Goal: Use online tool/utility: Utilize a website feature to perform a specific function

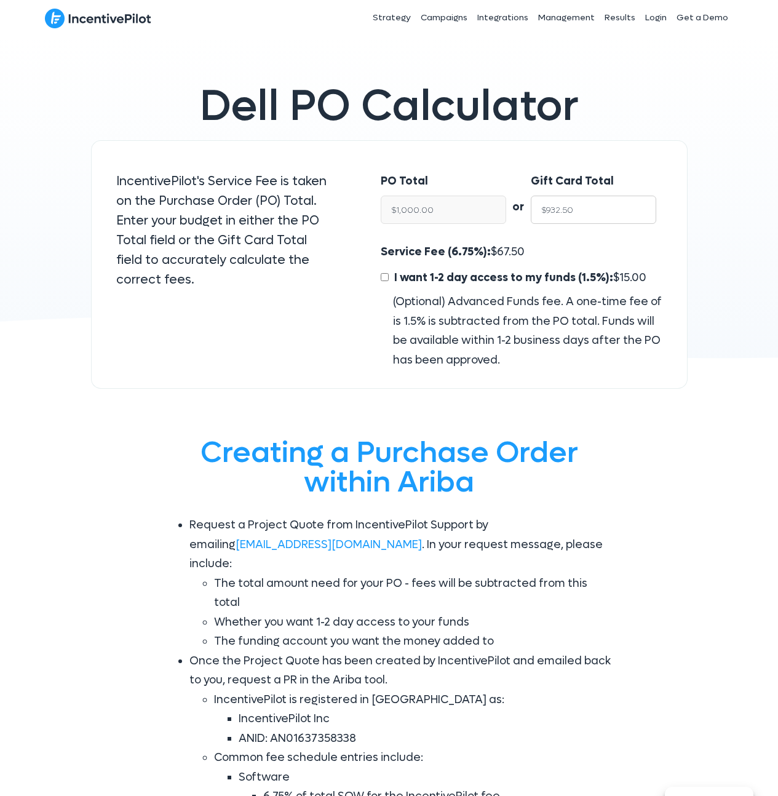
drag, startPoint x: 559, startPoint y: 206, endPoint x: 546, endPoint y: 207, distance: 13.5
click at [546, 207] on input "$932.50" at bounding box center [593, 210] width 125 height 28
click at [394, 215] on input "$1,000.00" at bounding box center [443, 210] width 125 height 28
type input "$25"
type input "$23.31"
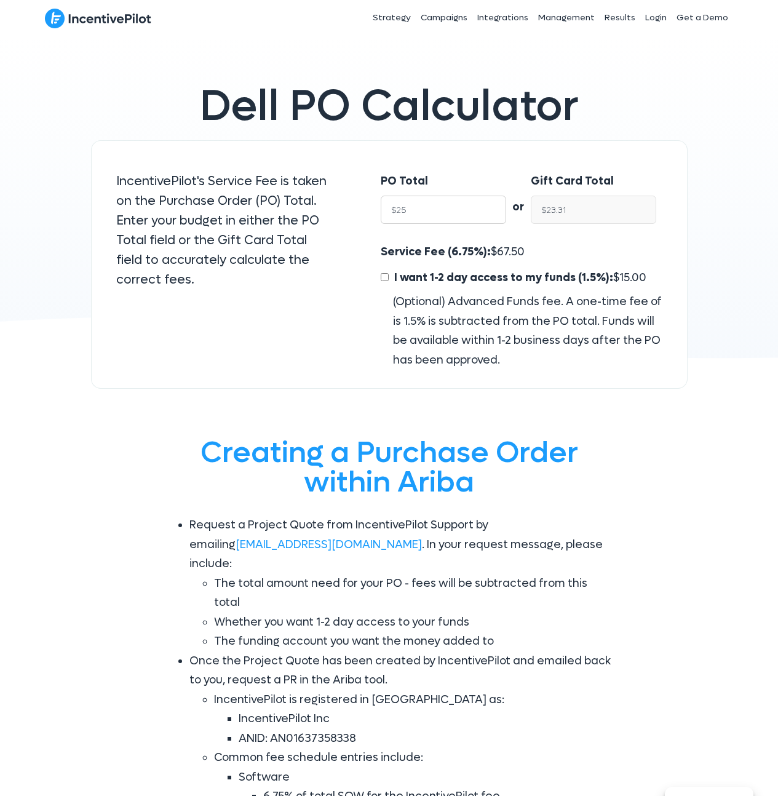
type input "$250"
type input "$233.12"
type input "$2500"
type input "$2,331.25"
click at [480, 153] on div "PO Total $2500 or Gift Card Total $2,331.25 Service Fee (6.75%): $ 168.75 I wan…" at bounding box center [521, 264] width 331 height 249
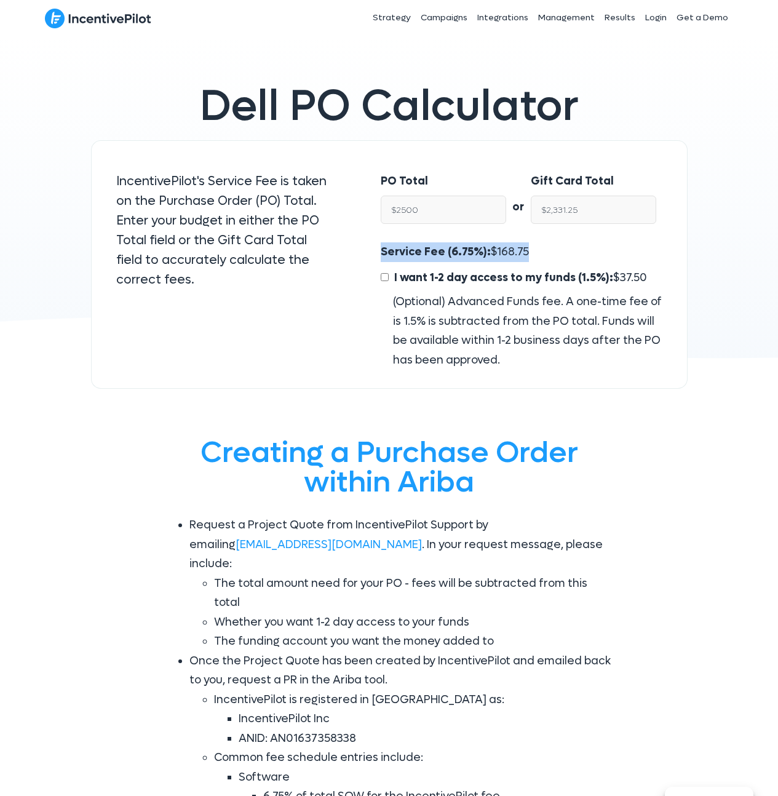
drag, startPoint x: 527, startPoint y: 249, endPoint x: 378, endPoint y: 249, distance: 149.5
click at [378, 249] on div "Service Fee (6.75%): $ 168.75 I want 1-2 day access to my funds (1.5%): $ 37.50…" at bounding box center [521, 305] width 306 height 127
click at [512, 256] on span "168.75" at bounding box center [513, 252] width 32 height 14
drag, startPoint x: 526, startPoint y: 247, endPoint x: 381, endPoint y: 252, distance: 145.9
click at [381, 252] on div "Service Fee (6.75%): $ 168.75 I want 1-2 day access to my funds (1.5%): $ 37.50…" at bounding box center [521, 305] width 281 height 127
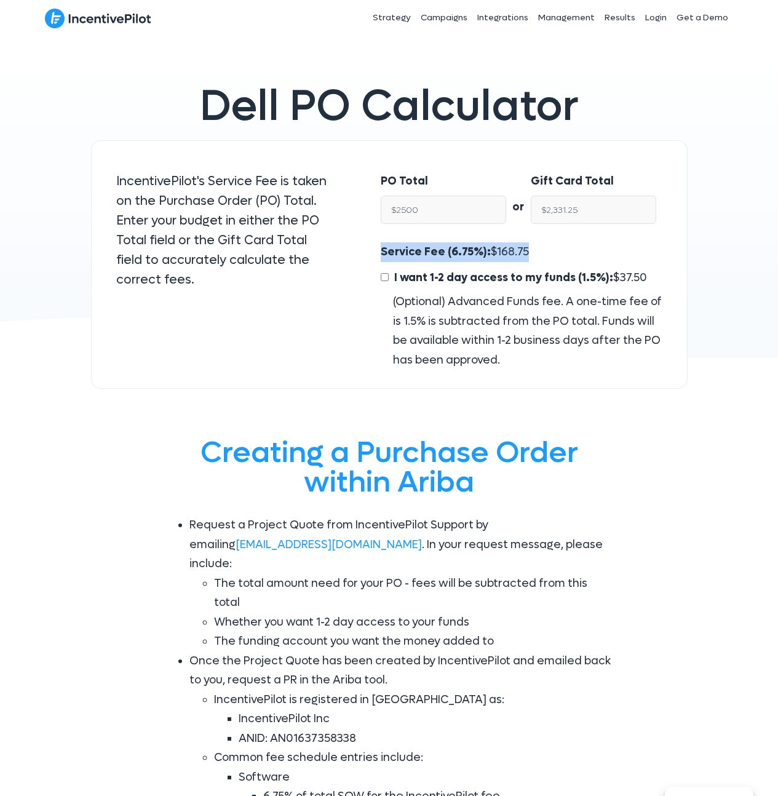
click at [500, 253] on span "168.75" at bounding box center [513, 252] width 32 height 14
drag, startPoint x: 523, startPoint y: 251, endPoint x: 381, endPoint y: 246, distance: 142.8
click at [381, 246] on div "Service Fee (6.75%): $ 168.75 I want 1-2 day access to my funds (1.5%): $ 37.50…" at bounding box center [521, 305] width 281 height 127
click at [451, 279] on span "I want 1-2 day access to my funds (1.5%):" at bounding box center [503, 278] width 219 height 14
click at [526, 245] on div "Service Fee (6.75%): $ 168.75 I want 1-2 day access to my funds (1.5%): $ 37.50…" at bounding box center [521, 305] width 281 height 127
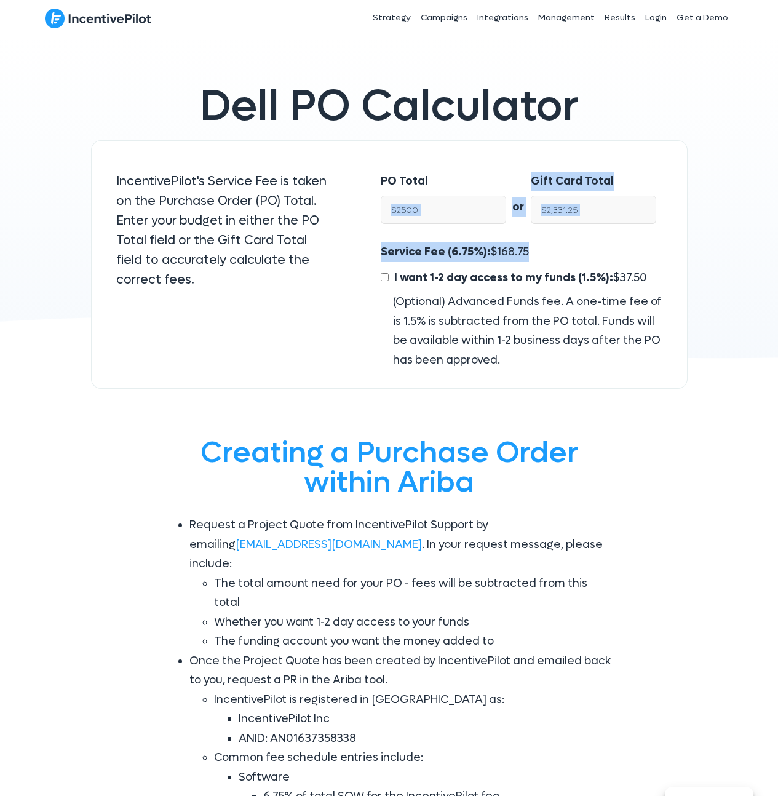
drag, startPoint x: 530, startPoint y: 250, endPoint x: 376, endPoint y: 242, distance: 154.0
click at [376, 242] on div "Service Fee (6.75%): $ 168.75 I want 1-2 day access to my funds (1.5%): $ 37.50…" at bounding box center [521, 305] width 306 height 127
click at [383, 245] on span "Service Fee (6.75%):" at bounding box center [436, 252] width 110 height 14
click at [417, 210] on input "$2500" at bounding box center [443, 210] width 125 height 28
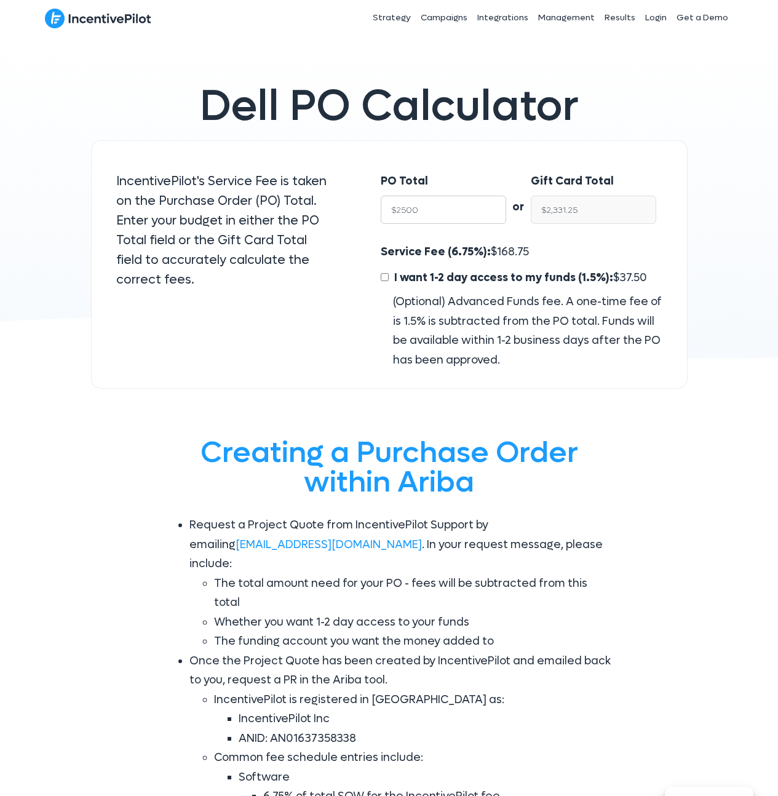
type input "$5"
type input "$4.66"
type input "$50"
type input "$46.62"
type input "$500"
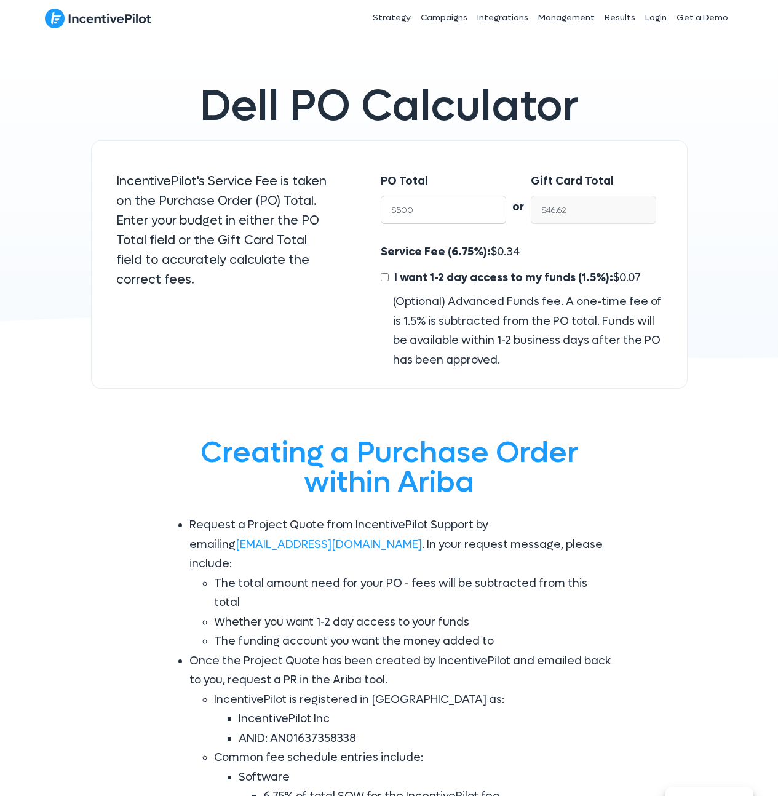
type input "$466.25"
type input "$5000"
type input "$4,662.50"
type input "$5000"
click at [538, 258] on div "Service Fee (6.75%): $ 337.50 I want 1-2 day access to my funds (1.5%): $ 75.00…" at bounding box center [521, 305] width 281 height 127
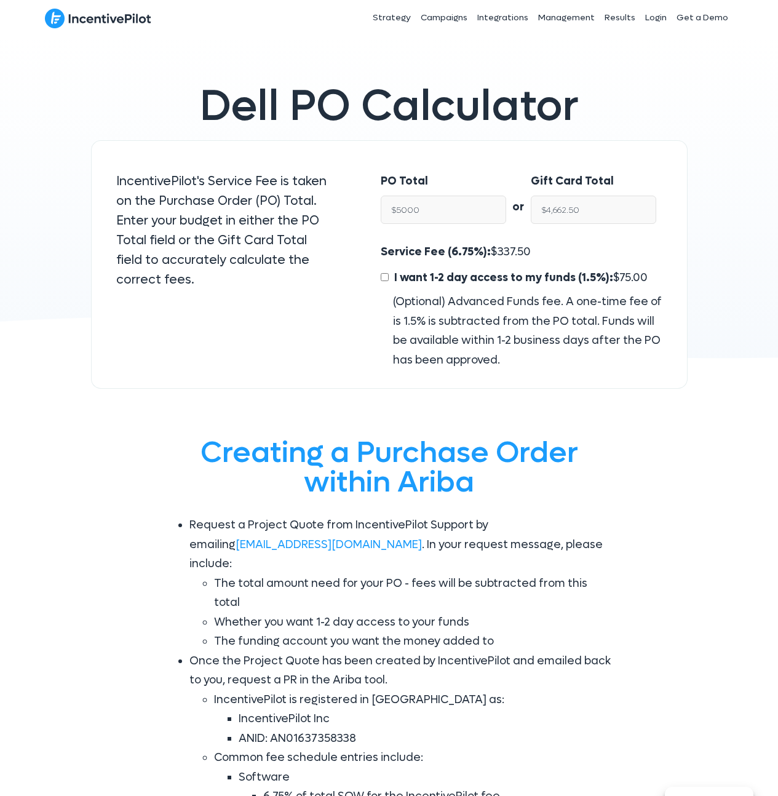
click at [530, 243] on div "Service Fee (6.75%): $ 337.50 I want 1-2 day access to my funds (1.5%): $ 75.00…" at bounding box center [521, 305] width 281 height 127
drag, startPoint x: 531, startPoint y: 255, endPoint x: 377, endPoint y: 253, distance: 153.8
click at [377, 253] on div "Service Fee (6.75%): $ 337.50 I want 1-2 day access to my funds (1.5%): $ 75.00…" at bounding box center [521, 305] width 306 height 127
drag, startPoint x: 585, startPoint y: 209, endPoint x: 531, endPoint y: 207, distance: 54.2
click at [531, 207] on input "$4,662.50" at bounding box center [593, 210] width 125 height 28
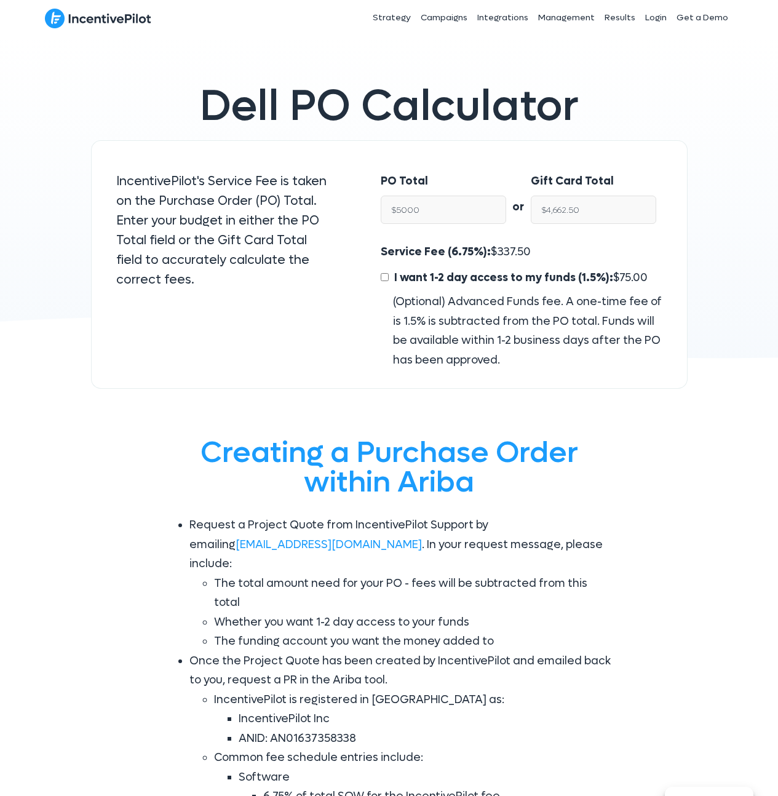
click at [530, 245] on div "Service Fee (6.75%): $ 337.50 I want 1-2 day access to my funds (1.5%): $ 75.00…" at bounding box center [521, 305] width 281 height 127
drag, startPoint x: 513, startPoint y: 251, endPoint x: 381, endPoint y: 248, distance: 131.7
click at [381, 248] on div "Service Fee (6.75%): $ 337.50 I want 1-2 day access to my funds (1.5%): $ 75.00…" at bounding box center [521, 305] width 281 height 127
click at [495, 263] on div "Service Fee (6.75%): $ 337.50 I want 1-2 day access to my funds (1.5%): $ 75.00…" at bounding box center [521, 305] width 281 height 127
drag, startPoint x: 534, startPoint y: 253, endPoint x: 381, endPoint y: 255, distance: 153.2
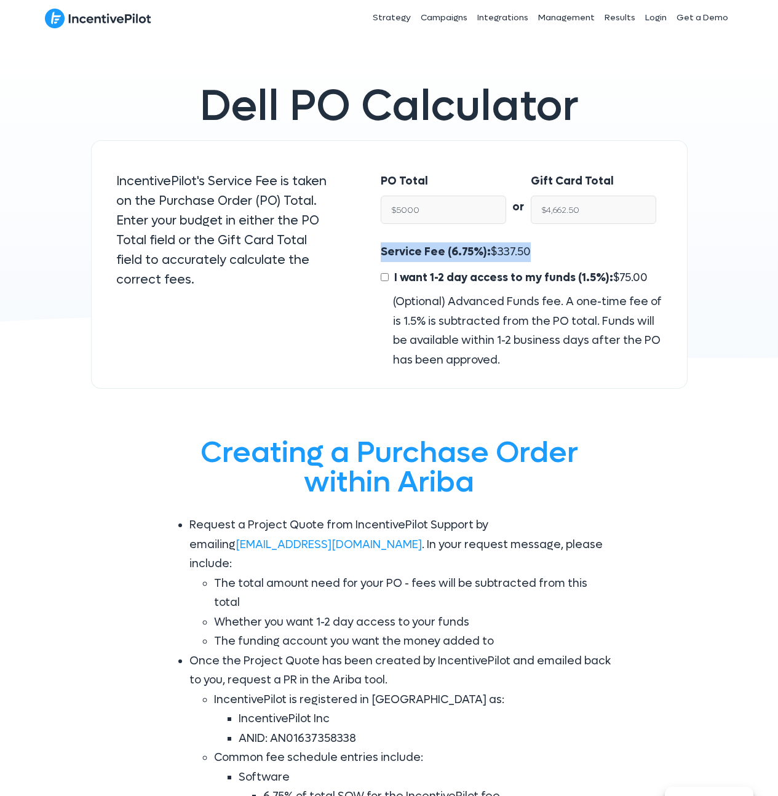
click at [381, 255] on div "Service Fee (6.75%): $ 337.50 I want 1-2 day access to my funds (1.5%): $ 75.00…" at bounding box center [521, 305] width 281 height 127
click at [466, 253] on span "Service Fee (6.75%):" at bounding box center [436, 252] width 110 height 14
drag, startPoint x: 530, startPoint y: 251, endPoint x: 381, endPoint y: 250, distance: 148.2
click at [381, 250] on div "Service Fee (6.75%): $ 337.50 I want 1-2 day access to my funds (1.5%): $ 75.00…" at bounding box center [521, 305] width 281 height 127
click at [192, 274] on p "IncentivePilot's Service Fee is taken on the Purchase Order (PO) Total. Enter y…" at bounding box center [224, 231] width 216 height 118
